Goal: Task Accomplishment & Management: Manage account settings

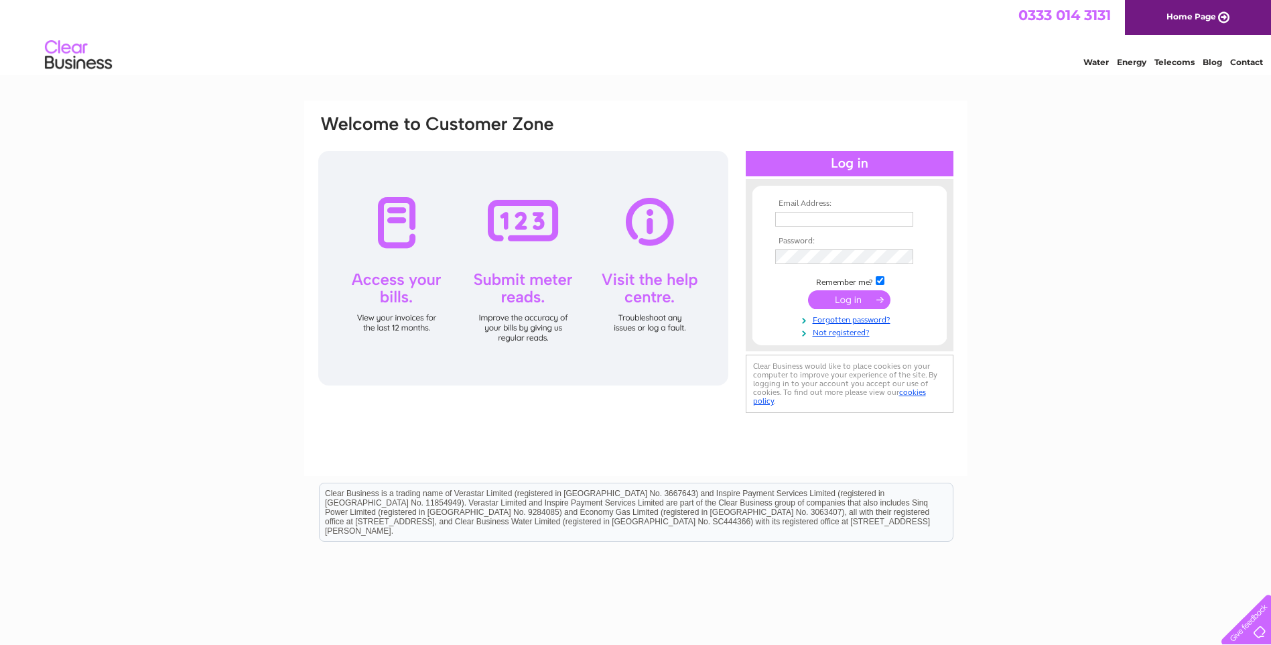
click at [802, 221] on input "text" at bounding box center [844, 219] width 138 height 15
click at [717, 112] on div "Email Address: Password:" at bounding box center [635, 288] width 663 height 375
click at [788, 219] on input "text" at bounding box center [844, 220] width 139 height 16
type input "invoice@websterbuildingsupplies.co.uk"
click at [839, 318] on link "Forgotten password?" at bounding box center [851, 318] width 152 height 13
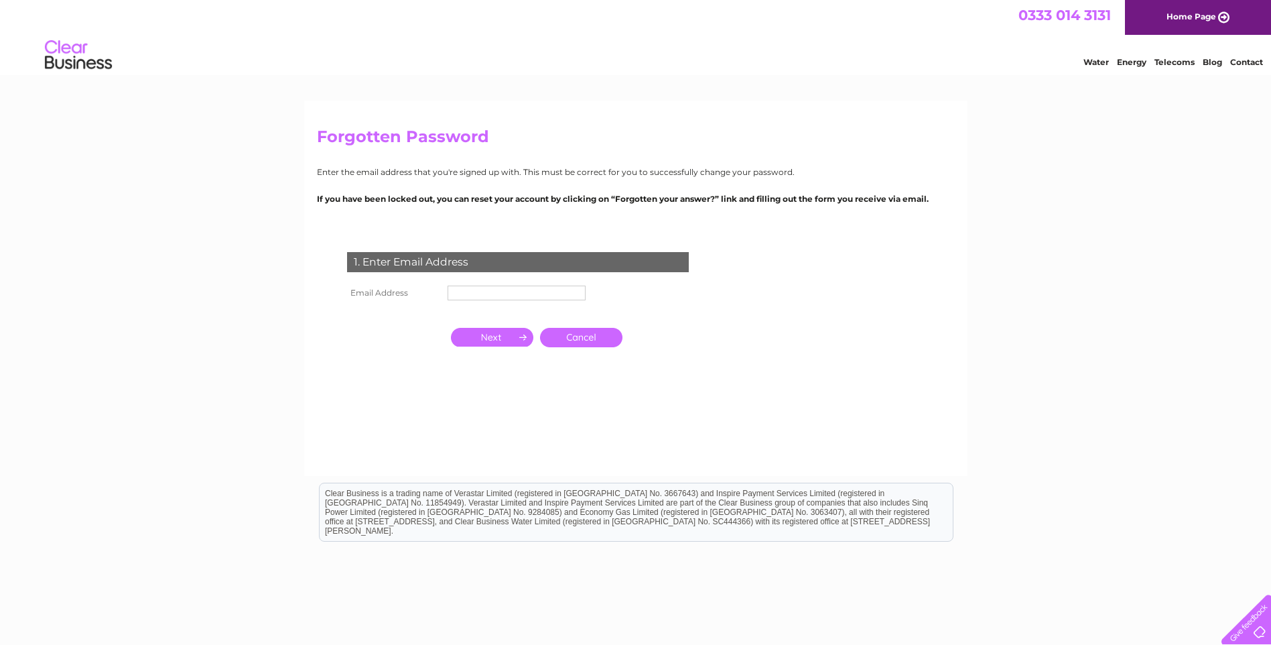
click at [505, 289] on input "text" at bounding box center [517, 292] width 138 height 15
type input "[EMAIL_ADDRESS][DOMAIN_NAME]"
click at [505, 342] on input "button" at bounding box center [492, 338] width 82 height 19
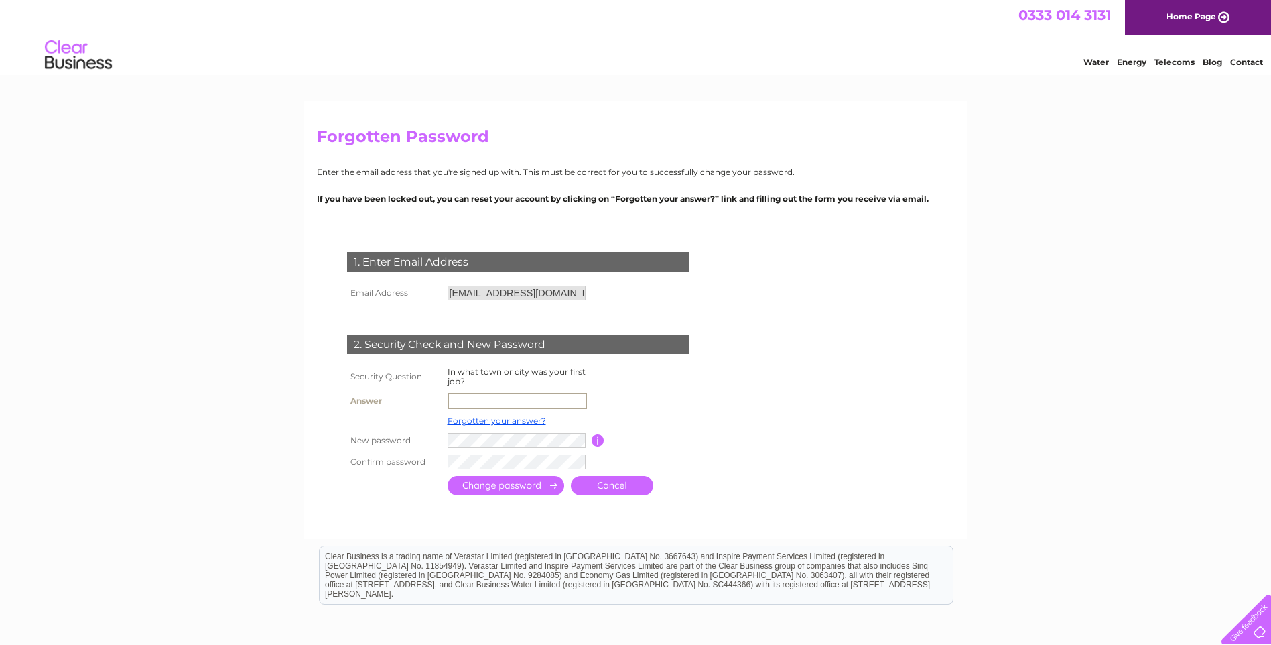
click at [466, 398] on input "text" at bounding box center [517, 401] width 139 height 16
type input "Kinross"
click at [495, 486] on input "submit" at bounding box center [506, 483] width 117 height 19
click at [531, 487] on input "submit" at bounding box center [506, 485] width 117 height 19
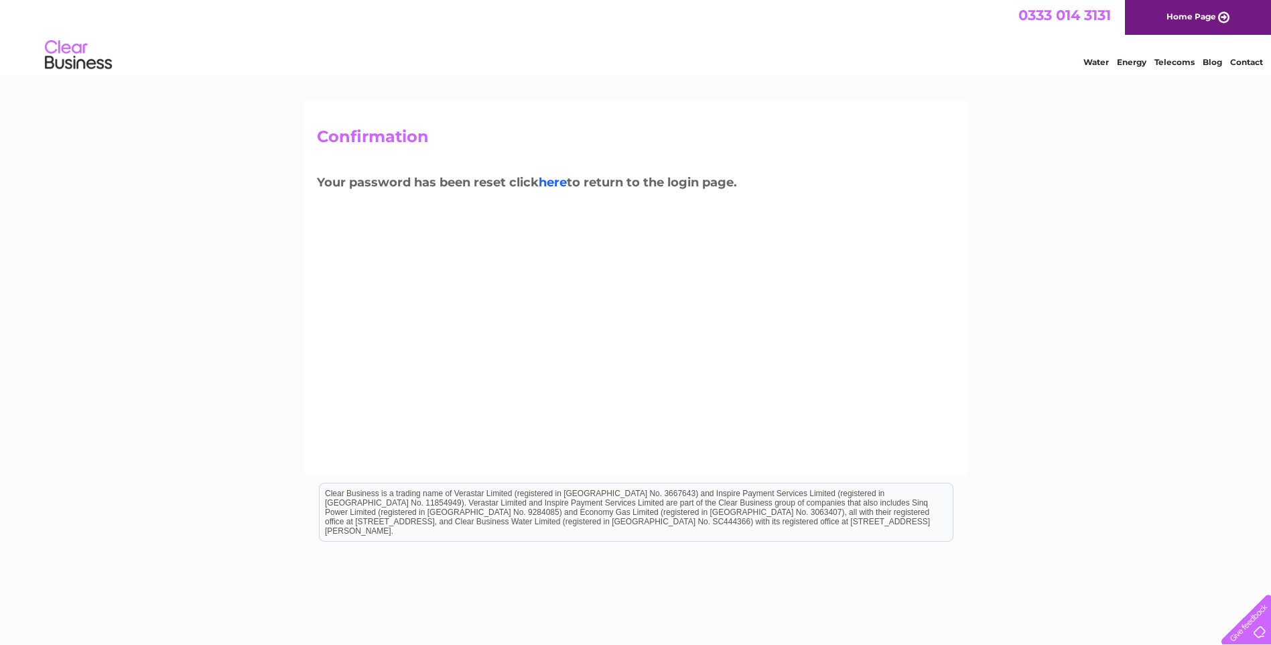
click at [555, 185] on link "here" at bounding box center [553, 182] width 28 height 15
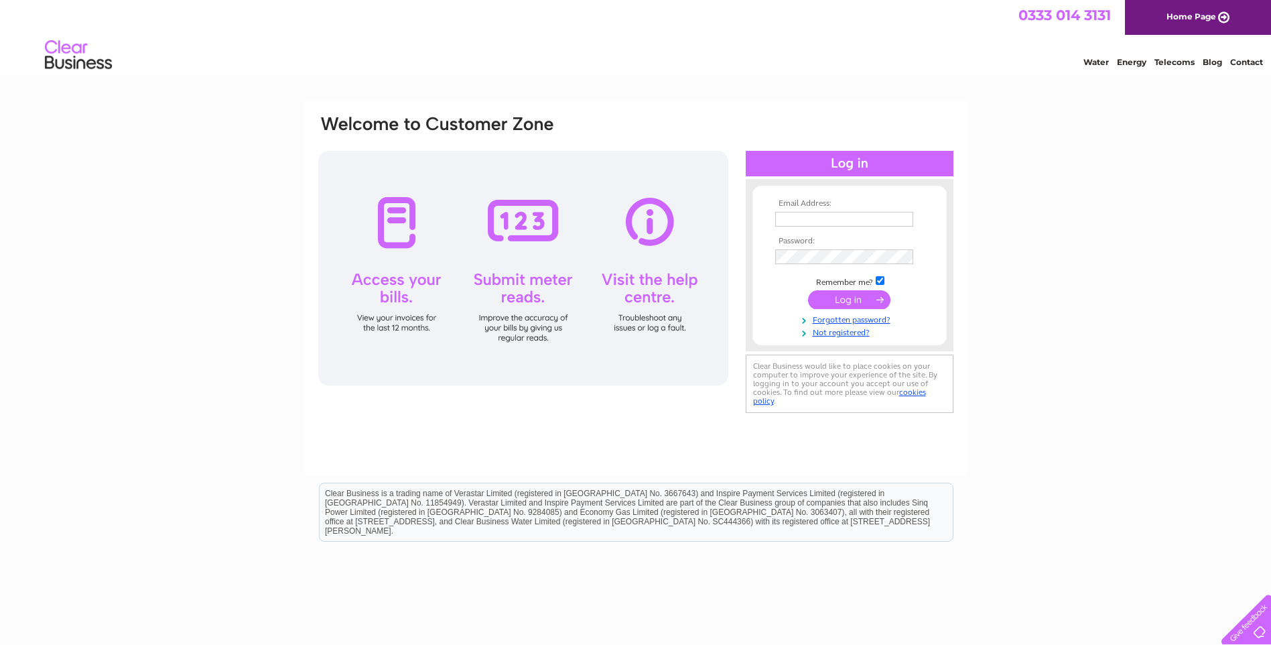
type input "invoice@websterbuildingsupplies.co.uk"
click at [844, 298] on input "submit" at bounding box center [849, 299] width 82 height 19
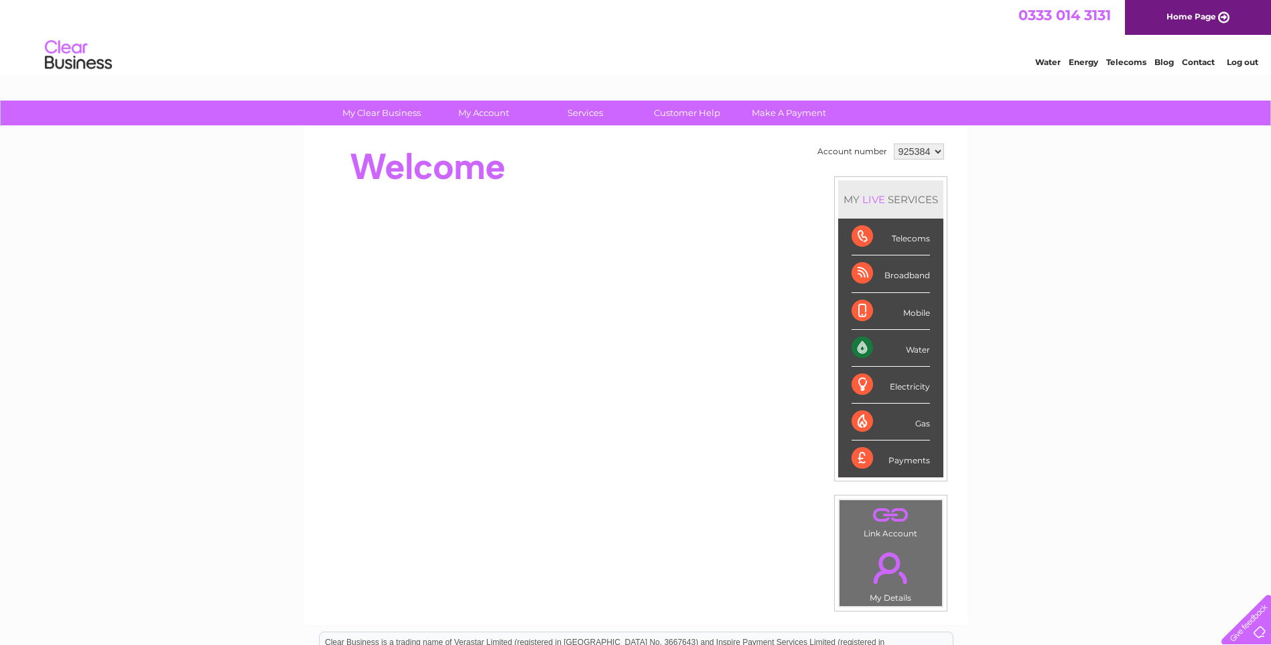
click at [1045, 62] on link "Water" at bounding box center [1047, 62] width 25 height 10
